Goal: Book appointment/travel/reservation

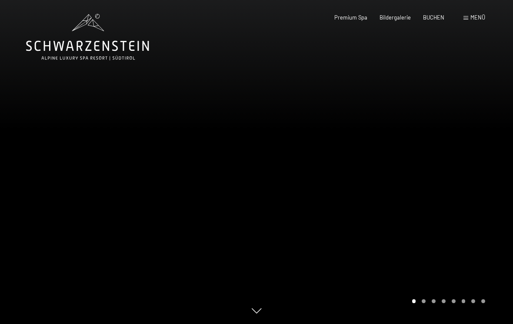
click at [355, 17] on span "Premium Spa" at bounding box center [350, 17] width 33 height 7
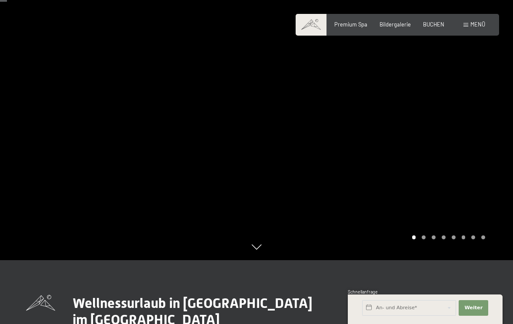
scroll to position [66, 0]
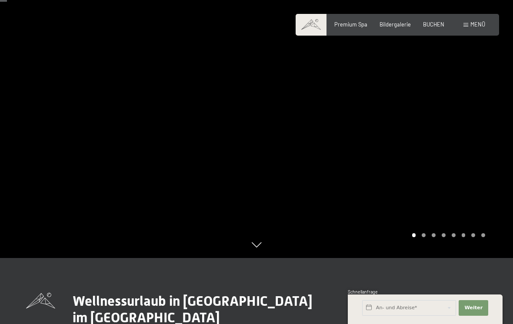
click at [422, 251] on div at bounding box center [384, 96] width 256 height 324
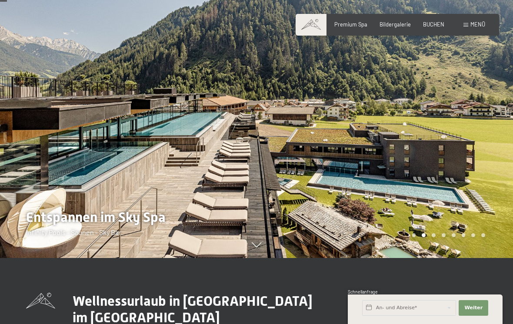
click at [446, 252] on div at bounding box center [384, 96] width 256 height 324
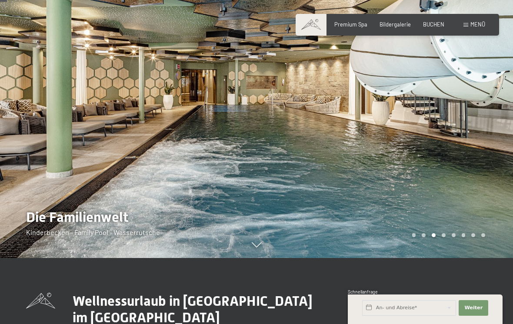
click at [455, 246] on div at bounding box center [384, 96] width 256 height 324
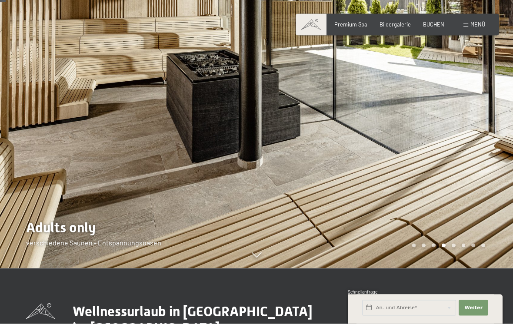
scroll to position [56, 0]
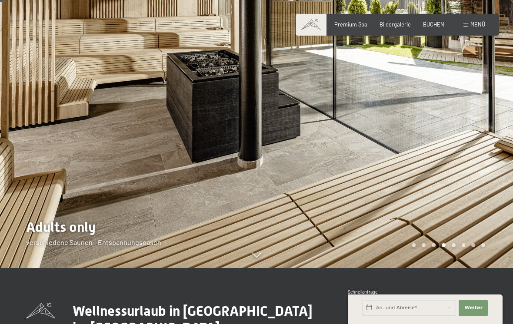
click at [433, 22] on span "BUCHEN" at bounding box center [433, 24] width 21 height 7
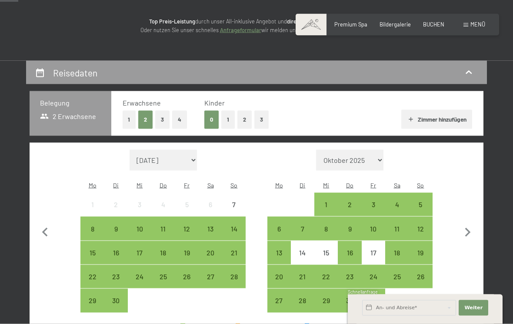
scroll to position [107, 0]
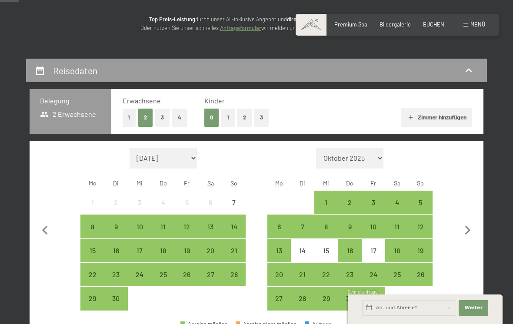
click at [282, 240] on div "13" at bounding box center [279, 251] width 22 height 22
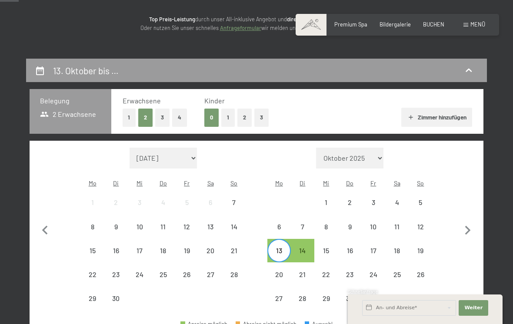
click at [328, 247] on div "15" at bounding box center [326, 258] width 22 height 22
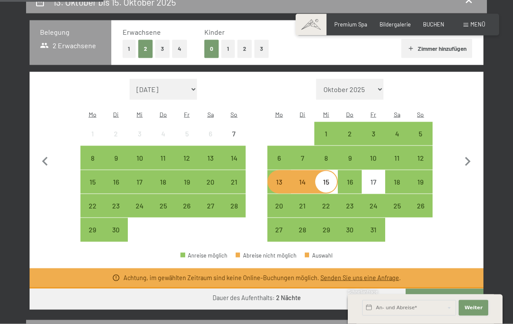
click at [469, 312] on span "Weiter" at bounding box center [473, 308] width 18 height 7
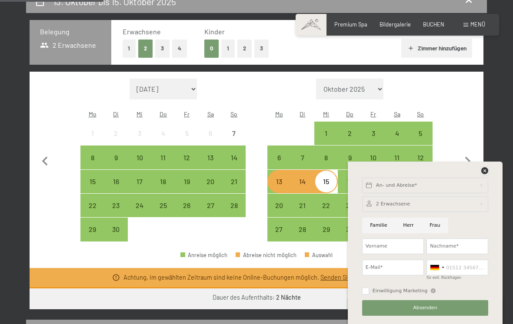
click at [484, 174] on icon at bounding box center [484, 170] width 7 height 7
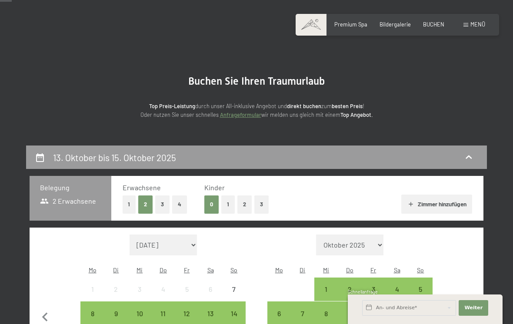
scroll to position [20, 0]
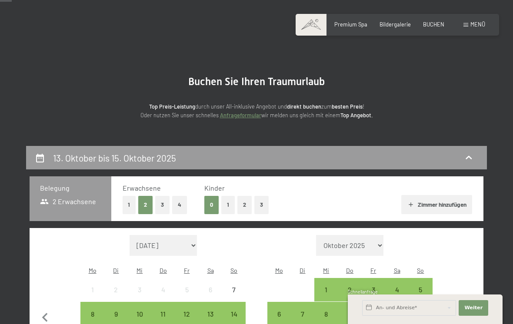
click at [241, 206] on button "2" at bounding box center [244, 205] width 14 height 18
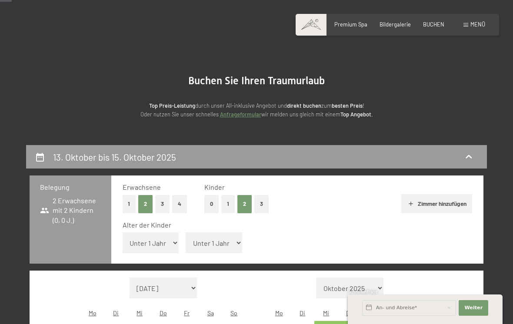
scroll to position [14, 0]
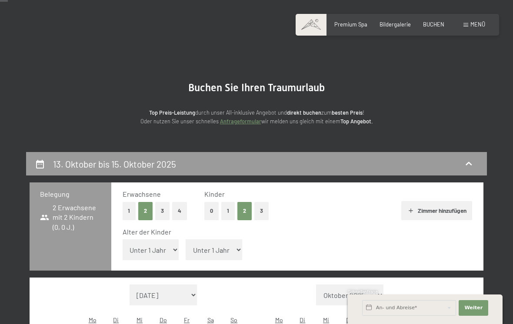
click at [162, 247] on select "Unter 1 Jahr 1 Jahr 2 Jahre 3 Jahre 4 Jahre 5 Jahre 6 Jahre 7 Jahre 8 Jahre 9 J…" at bounding box center [151, 249] width 56 height 21
select select "11"
click at [206, 243] on select "Unter 1 Jahr 1 Jahr 2 Jahre 3 Jahre 4 Jahre 5 Jahre 6 Jahre 7 Jahre 8 Jahre 9 J…" at bounding box center [214, 249] width 56 height 21
select select "9"
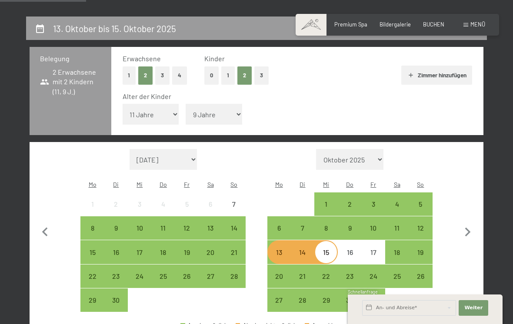
scroll to position [154, 0]
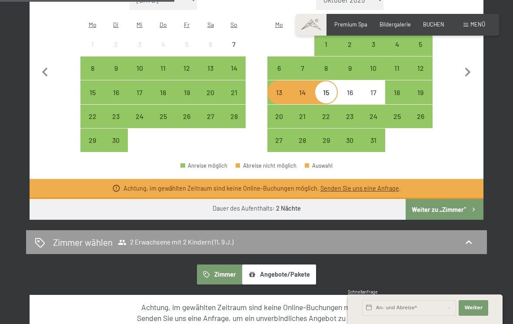
click at [460, 199] on button "Weiter zu „Zimmer“" at bounding box center [444, 209] width 78 height 21
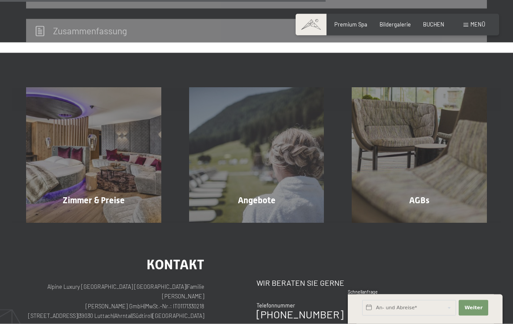
scroll to position [374, 0]
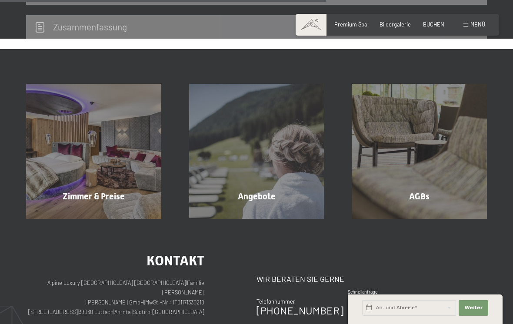
click at [255, 190] on div "Angebote" at bounding box center [256, 196] width 163 height 12
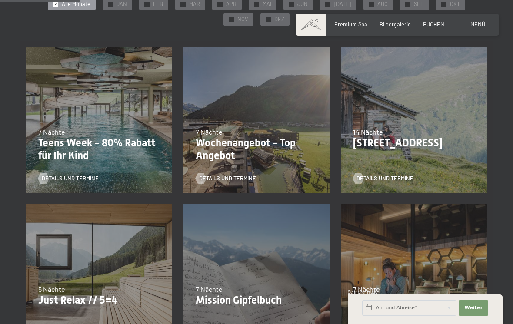
scroll to position [182, 0]
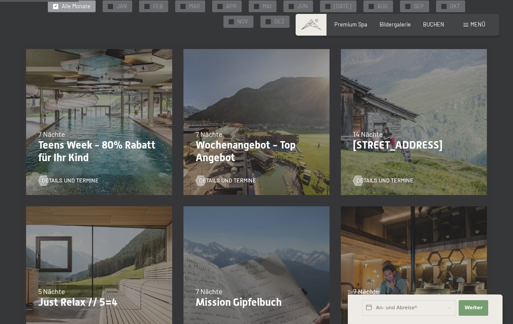
click at [116, 149] on p "Teens Week - 80% Rabatt für Ihr Kind" at bounding box center [99, 151] width 122 height 25
click at [94, 172] on div "Details und Termine" at bounding box center [96, 175] width 116 height 18
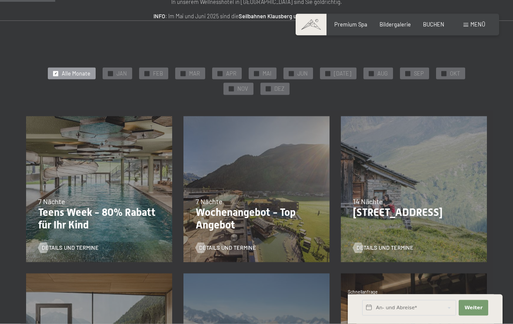
scroll to position [113, 0]
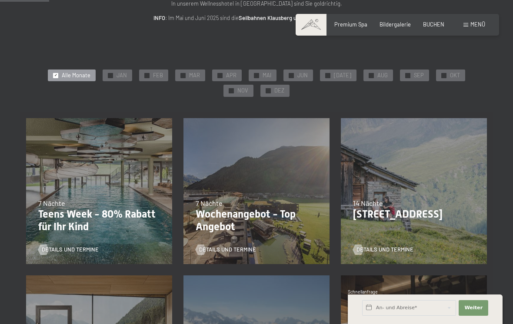
click at [106, 219] on p "Teens Week - 80% Rabatt für Ihr Kind" at bounding box center [99, 220] width 122 height 25
click at [109, 223] on p "Teens Week - 80% Rabatt für Ihr Kind" at bounding box center [99, 220] width 122 height 25
click at [117, 221] on p "Teens Week - 80% Rabatt für Ihr Kind" at bounding box center [99, 220] width 122 height 25
click at [62, 75] on span "Alle Monate" at bounding box center [76, 76] width 29 height 8
click at [48, 73] on div "✓ Alle Monate" at bounding box center [72, 76] width 48 height 12
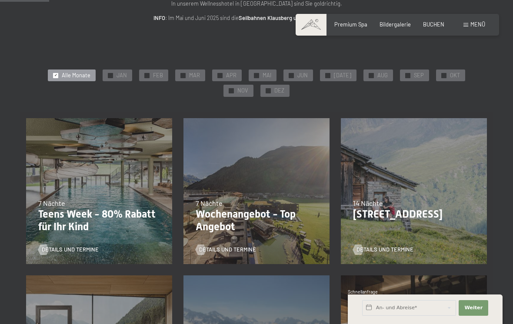
click at [450, 76] on span "OKT" at bounding box center [455, 76] width 10 height 8
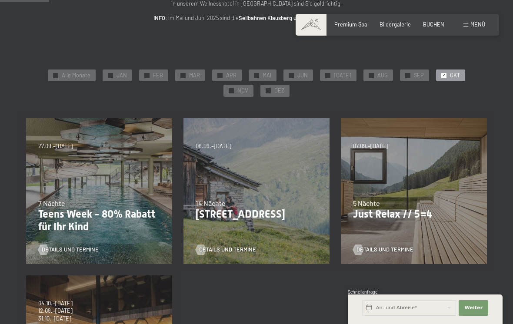
click at [450, 76] on span "OKT" at bounding box center [455, 76] width 10 height 8
click at [134, 225] on p "Teens Week - 80% Rabatt für Ihr Kind" at bounding box center [99, 220] width 122 height 25
click at [127, 229] on p "Teens Week - 80% Rabatt für Ihr Kind" at bounding box center [99, 220] width 122 height 25
click at [68, 248] on span "Details und Termine" at bounding box center [70, 250] width 57 height 8
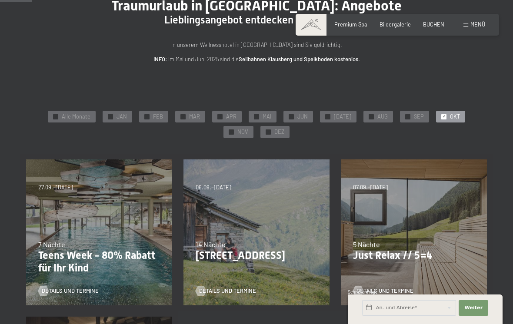
scroll to position [0, 0]
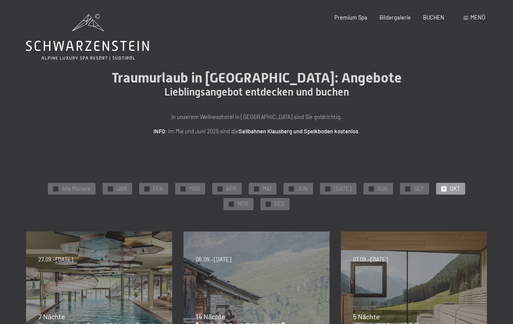
click at [475, 21] on div "Menü" at bounding box center [474, 18] width 22 height 8
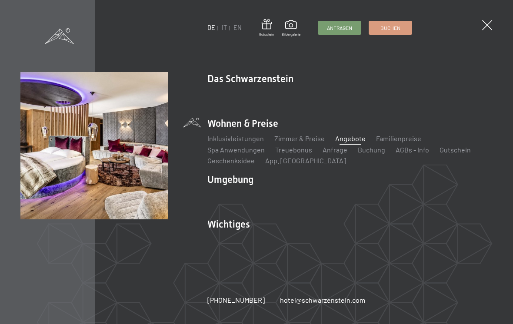
click at [314, 139] on link "Zimmer & Preise" at bounding box center [299, 138] width 50 height 8
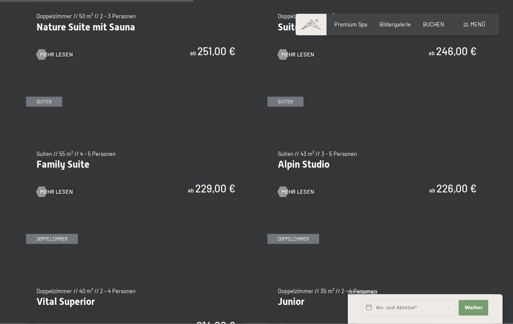
scroll to position [793, 0]
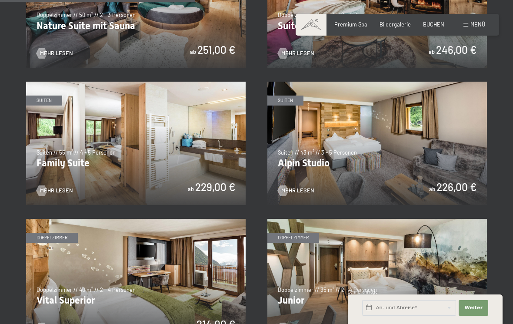
click at [197, 150] on img at bounding box center [135, 143] width 219 height 123
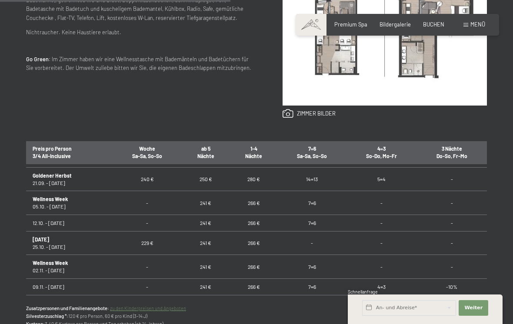
scroll to position [15, 0]
click at [253, 221] on td "266 €" at bounding box center [253, 222] width 48 height 17
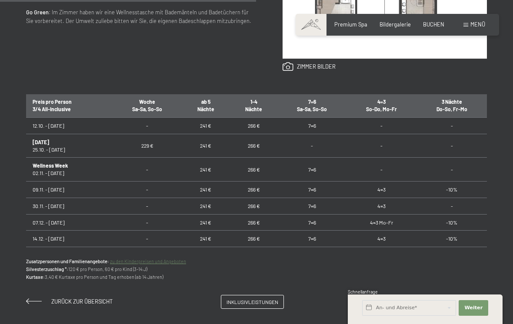
scroll to position [66, 0]
click at [257, 305] on link "Inklusivleistungen" at bounding box center [252, 301] width 62 height 13
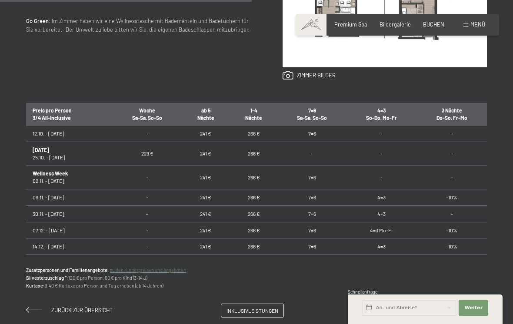
scroll to position [459, 0]
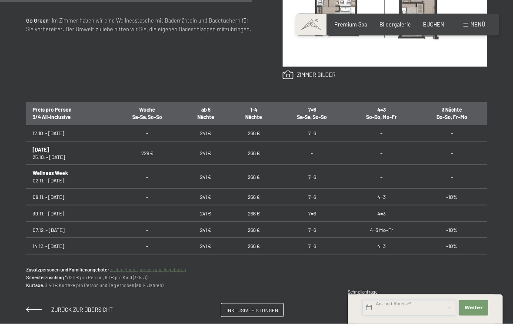
click at [429, 316] on input "text" at bounding box center [409, 308] width 94 height 16
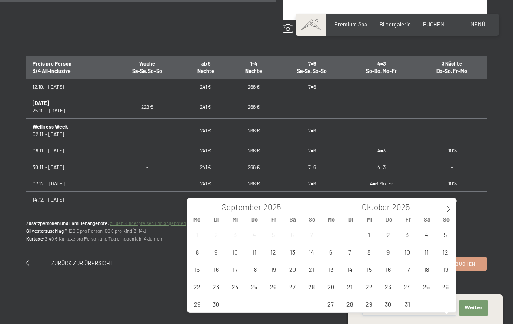
scroll to position [508, 0]
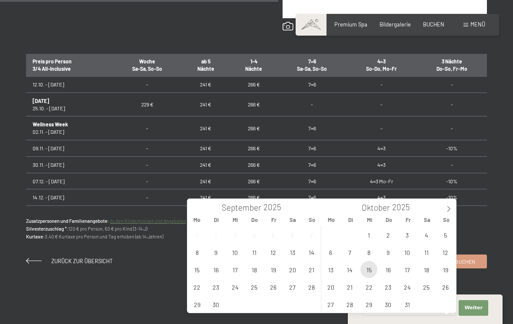
click at [365, 268] on span "15" at bounding box center [368, 269] width 17 height 17
click at [334, 270] on span "13" at bounding box center [330, 269] width 17 height 17
type input "Mo. 13.10.2025 - Mi. 15.10.2025"
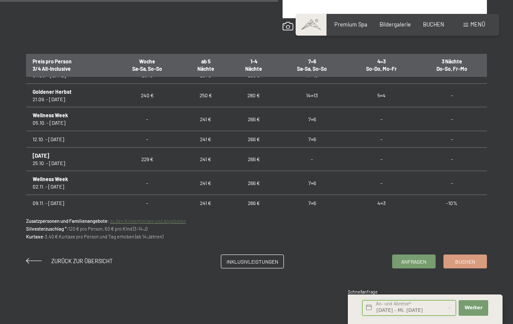
scroll to position [10, 0]
click at [471, 316] on button "Weiter Adressfelder ausblenden" at bounding box center [473, 308] width 30 height 16
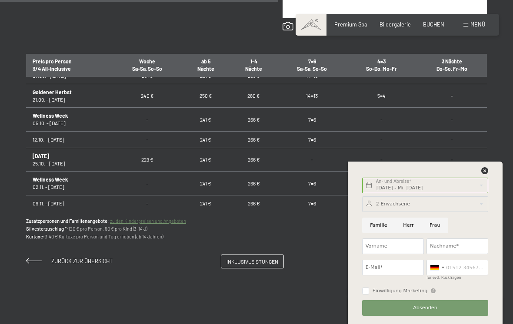
click at [447, 212] on div at bounding box center [425, 204] width 126 height 16
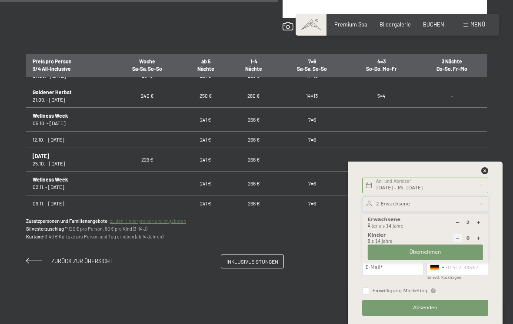
click at [479, 241] on icon at bounding box center [478, 238] width 5 height 5
type input "1"
select select
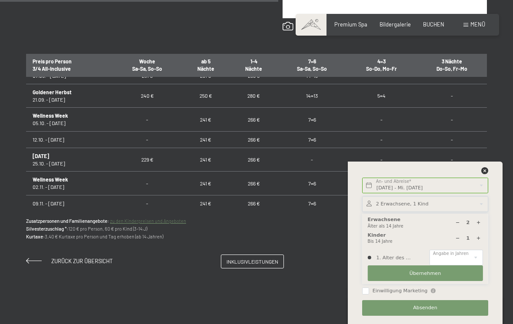
click at [480, 241] on icon at bounding box center [478, 238] width 5 height 5
type input "2"
select select
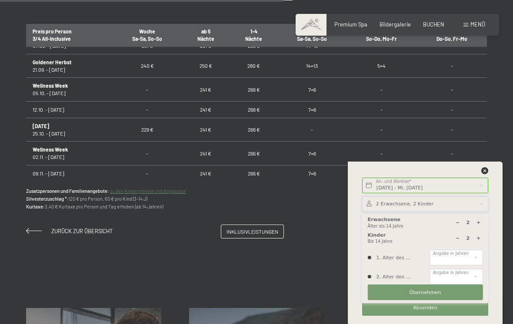
scroll to position [537, 0]
click at [471, 265] on select "0 1 2 3 4 5 6 7 8 9 10 11 12 13 14" at bounding box center [455, 258] width 53 height 16
select select "11"
click at [473, 284] on select "0 1 2 3 4 5 6 7 8 9 10 11 12 13 14" at bounding box center [455, 277] width 53 height 16
select select "9"
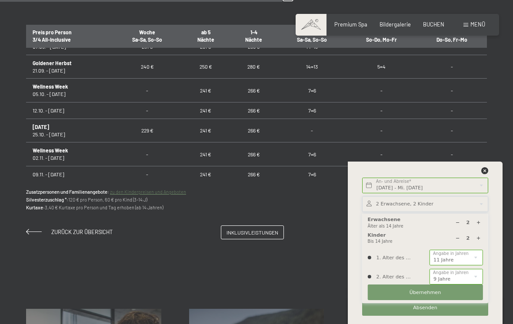
click at [458, 300] on button "Übernehmen" at bounding box center [425, 293] width 115 height 16
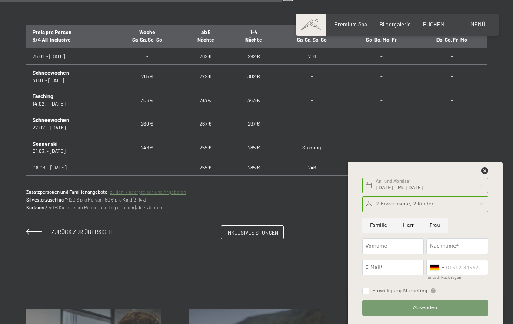
scroll to position [276, 0]
click at [482, 174] on icon at bounding box center [484, 170] width 7 height 7
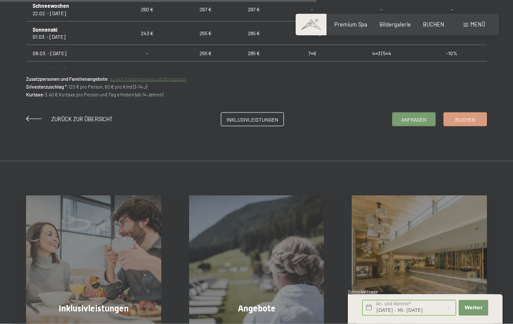
scroll to position [675, 0]
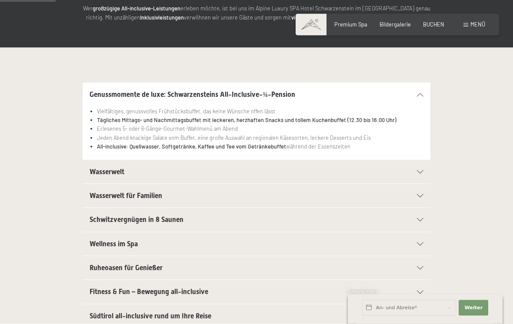
scroll to position [135, 0]
click at [416, 198] on div "Wasserwelt für Familien" at bounding box center [257, 195] width 334 height 23
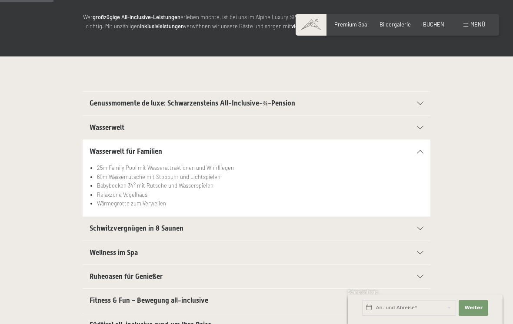
scroll to position [110, 0]
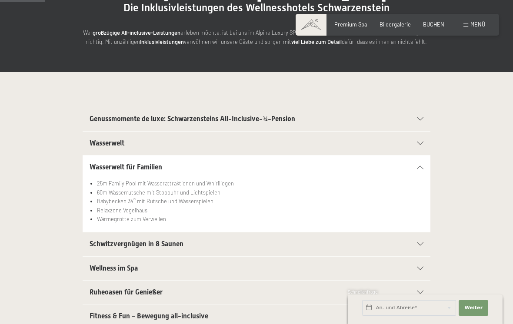
click at [423, 166] on icon at bounding box center [420, 167] width 7 height 3
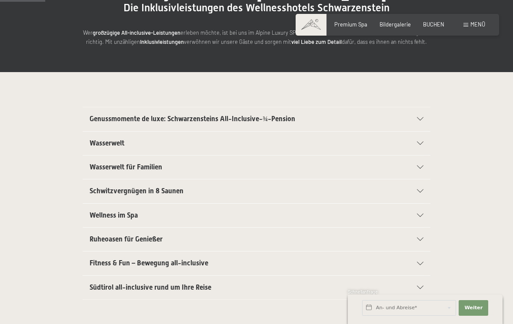
click at [423, 112] on div "Genussmomente de luxe: Schwarzensteins All-Inclusive-¾-Pension" at bounding box center [257, 118] width 334 height 23
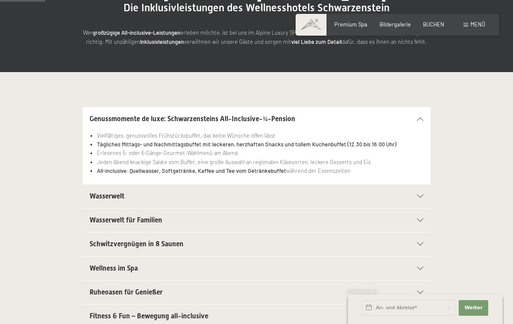
click at [409, 119] on div at bounding box center [415, 118] width 15 height 3
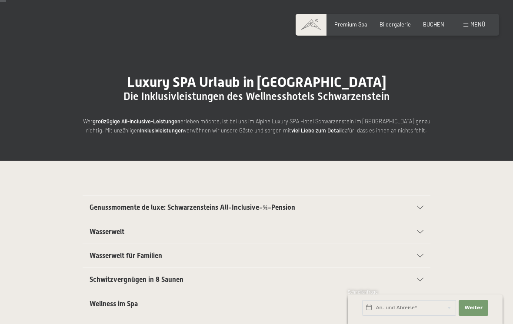
scroll to position [8, 0]
